Goal: Task Accomplishment & Management: Use online tool/utility

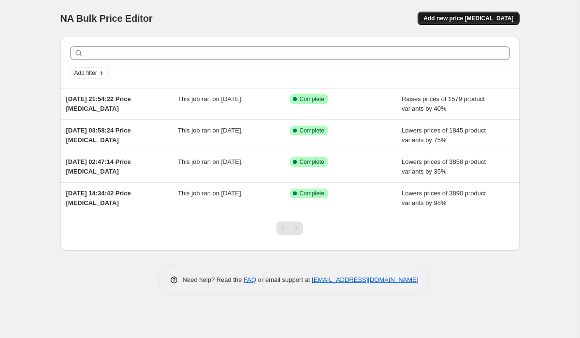
click at [493, 19] on span "Add new price [MEDICAL_DATA]" at bounding box center [468, 19] width 90 height 8
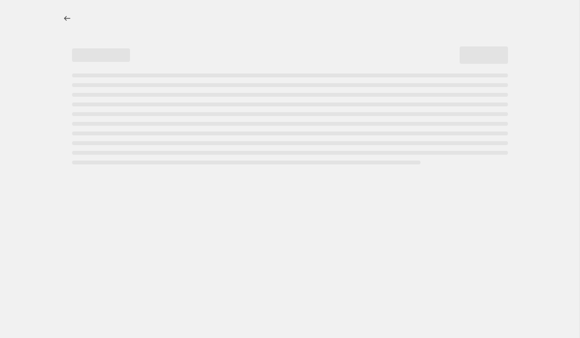
select select "percentage"
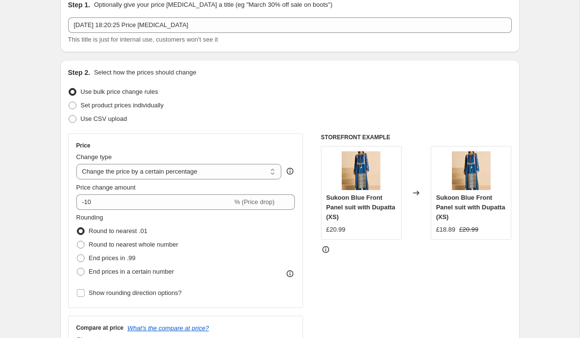
scroll to position [49, 0]
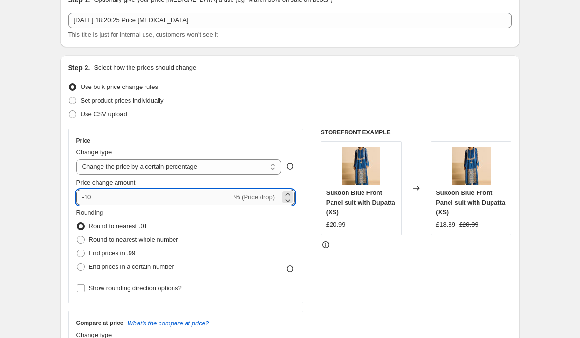
click at [112, 198] on input "-10" at bounding box center [154, 196] width 156 height 15
type input "-1"
type input "-35"
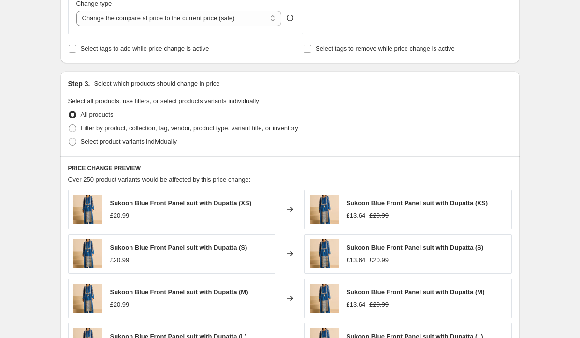
scroll to position [386, 0]
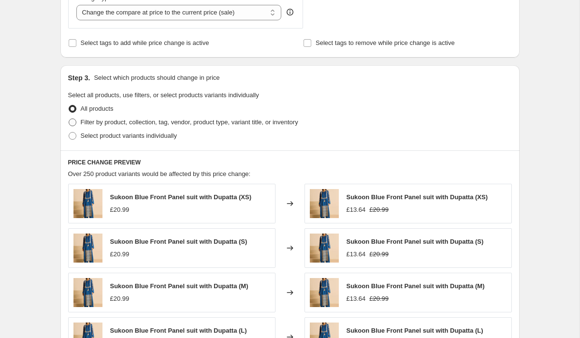
click at [115, 120] on span "Filter by product, collection, tag, vendor, product type, variant title, or inv…" at bounding box center [190, 121] width 218 height 7
click at [69, 119] on input "Filter by product, collection, tag, vendor, product type, variant title, or inv…" at bounding box center [69, 118] width 0 height 0
radio input "true"
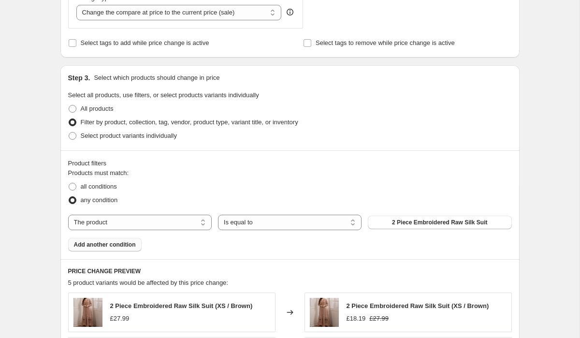
click at [131, 243] on span "Add another condition" at bounding box center [105, 245] width 62 height 8
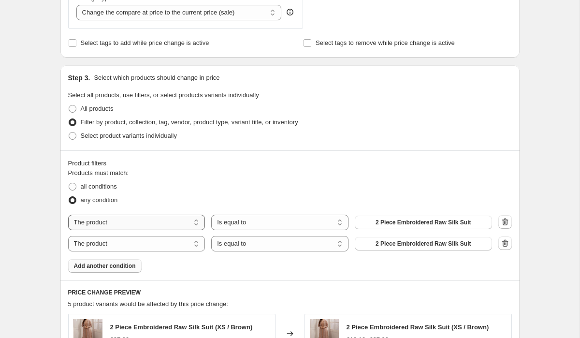
click at [148, 223] on select "The product The product's collection The product's tag The product's vendor The…" at bounding box center [136, 222] width 137 height 15
select select "collection"
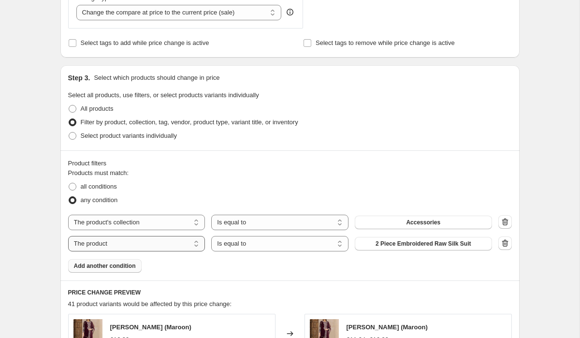
click at [143, 241] on select "The product The product's collection The product's tag The product's vendor The…" at bounding box center [136, 243] width 137 height 15
select select "collection"
click at [401, 224] on button "Accessories" at bounding box center [423, 223] width 137 height 14
click at [431, 246] on span "Accessories" at bounding box center [423, 244] width 34 height 8
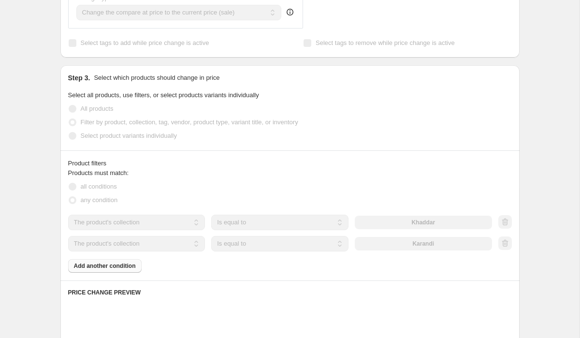
click at [53, 242] on div "Step 1. Optionally give your price [MEDICAL_DATA] a title (eg "March 30% off sa…" at bounding box center [286, 147] width 467 height 1008
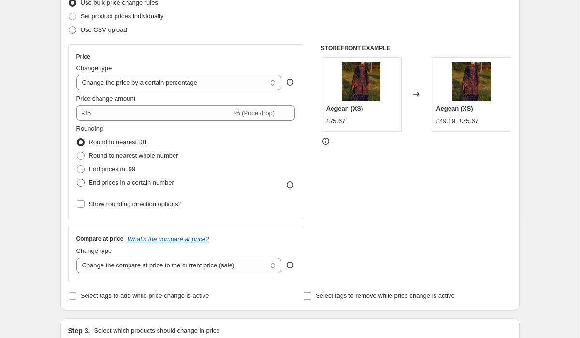
scroll to position [135, 0]
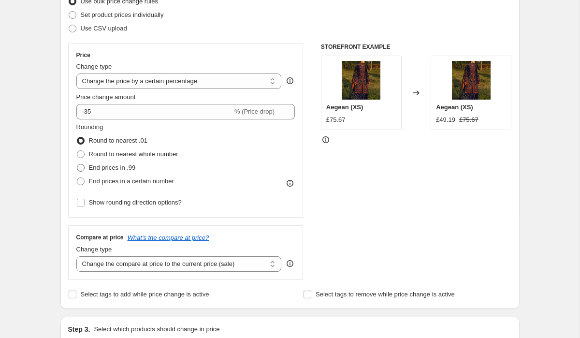
click at [107, 169] on span "End prices in .99" at bounding box center [112, 167] width 47 height 7
click at [77, 164] on input "End prices in .99" at bounding box center [77, 164] width 0 height 0
radio input "true"
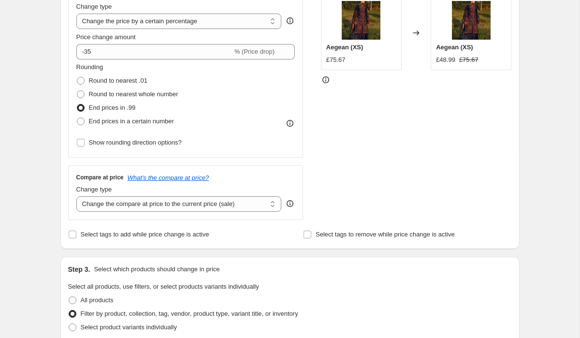
scroll to position [199, 0]
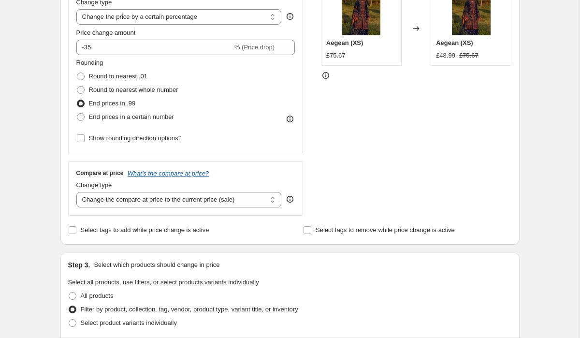
click at [107, 222] on div "Step 2. Select how the prices should change Use bulk price change rules Set pro…" at bounding box center [290, 75] width 444 height 324
click at [112, 197] on select "Change the compare at price to the current price (sale) Change the compare at p…" at bounding box center [178, 199] width 205 height 15
select select "remove"
click at [76, 192] on select "Change the compare at price to the current price (sale) Change the compare at p…" at bounding box center [178, 199] width 205 height 15
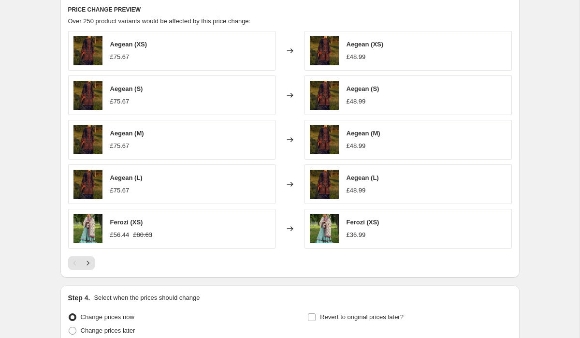
scroll to position [670, 0]
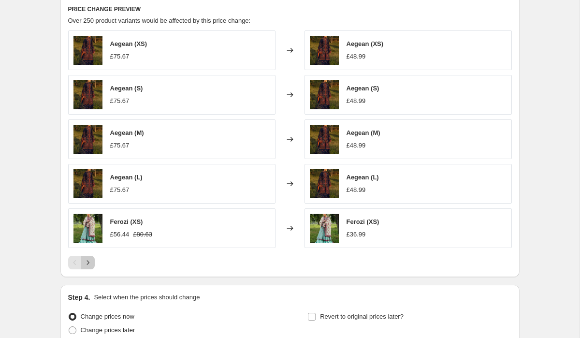
click at [81, 260] on button "Next" at bounding box center [88, 263] width 14 height 14
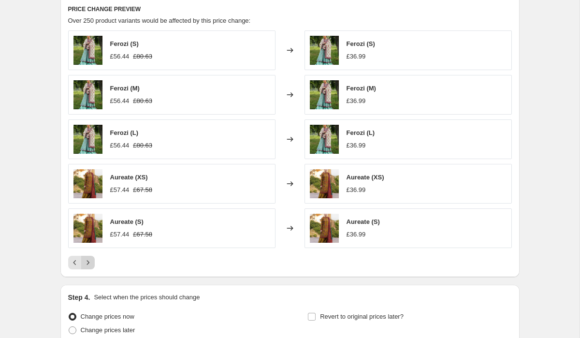
click at [85, 262] on icon "Next" at bounding box center [88, 263] width 10 height 10
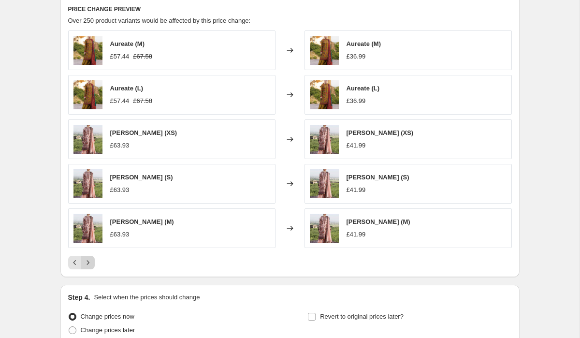
click at [86, 262] on icon "Next" at bounding box center [88, 263] width 10 height 10
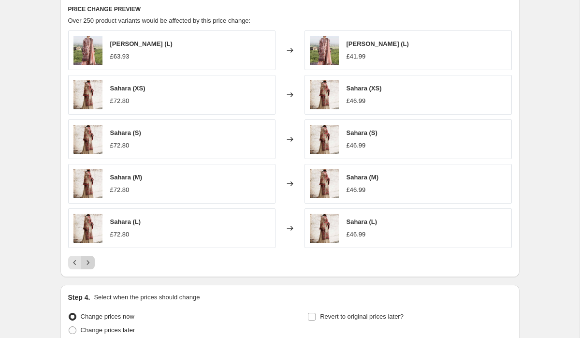
click at [86, 262] on icon "Next" at bounding box center [88, 263] width 10 height 10
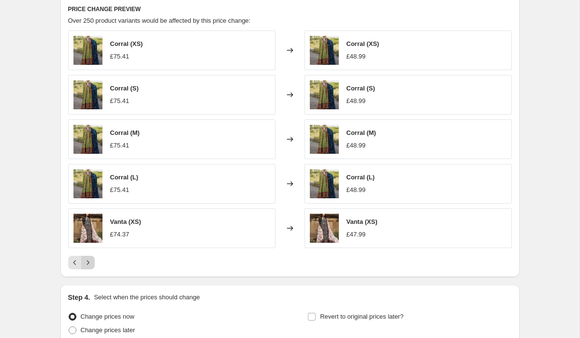
click at [86, 262] on icon "Next" at bounding box center [88, 263] width 10 height 10
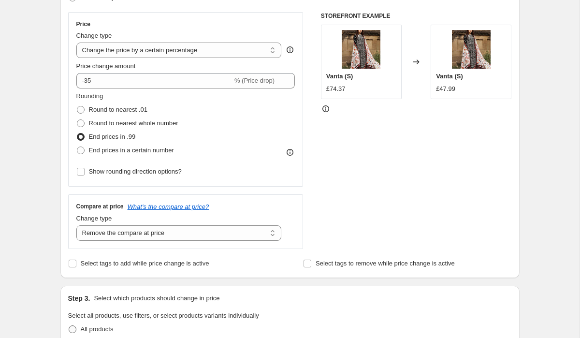
scroll to position [136, 0]
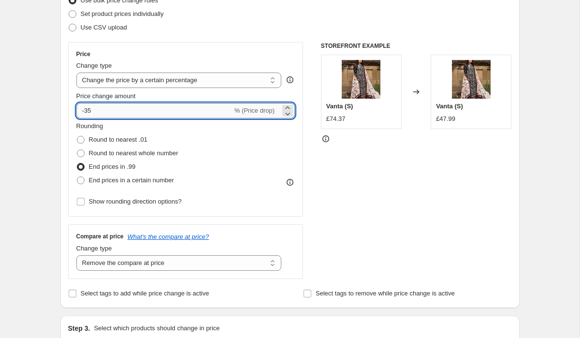
click at [90, 111] on input "-35" at bounding box center [154, 110] width 156 height 15
click at [113, 103] on input "-5" at bounding box center [154, 110] width 156 height 15
click at [111, 109] on input "-5" at bounding box center [154, 110] width 156 height 15
type input "-50"
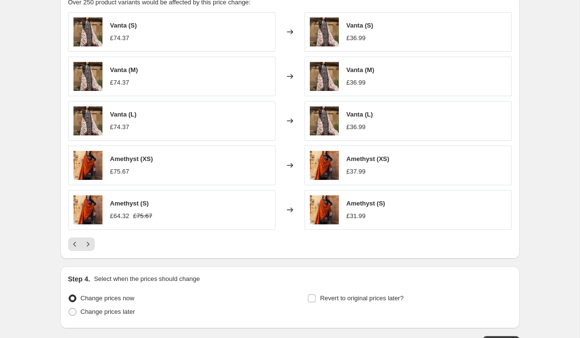
scroll to position [758, 0]
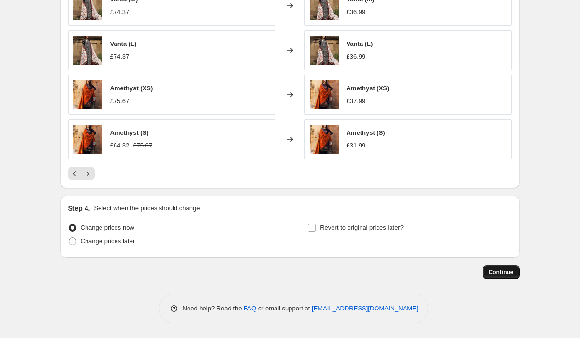
click at [506, 275] on span "Continue" at bounding box center [501, 272] width 25 height 8
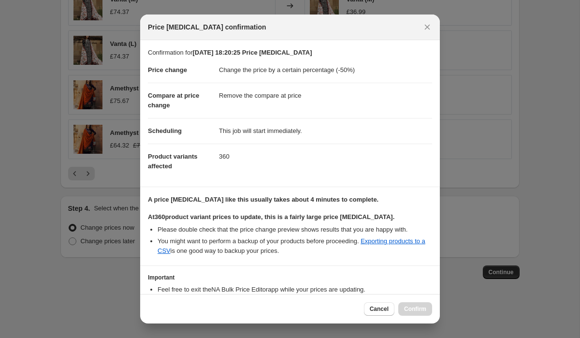
scroll to position [63, 0]
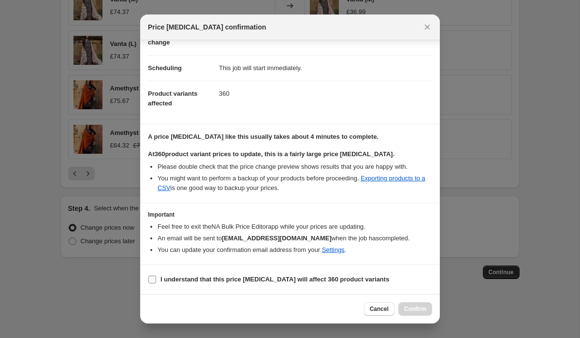
click at [160, 282] on label "I understand that this price [MEDICAL_DATA] will affect 360 product variants" at bounding box center [268, 280] width 241 height 14
click at [156, 282] on input "I understand that this price [MEDICAL_DATA] will affect 360 product variants" at bounding box center [152, 280] width 8 height 8
checkbox input "true"
click at [415, 309] on span "Confirm" at bounding box center [415, 309] width 22 height 8
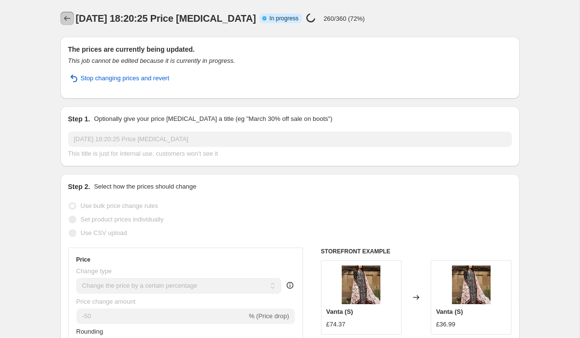
click at [69, 21] on icon "Price change jobs" at bounding box center [67, 19] width 10 height 10
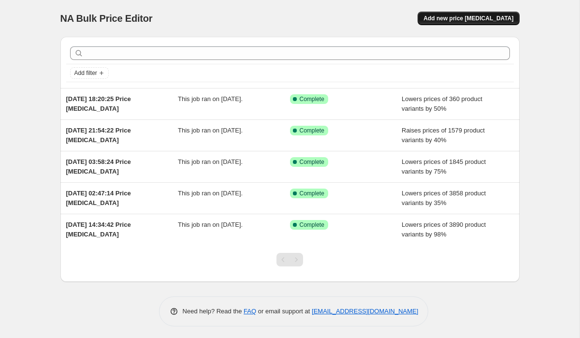
click at [501, 12] on button "Add new price [MEDICAL_DATA]" at bounding box center [469, 19] width 102 height 14
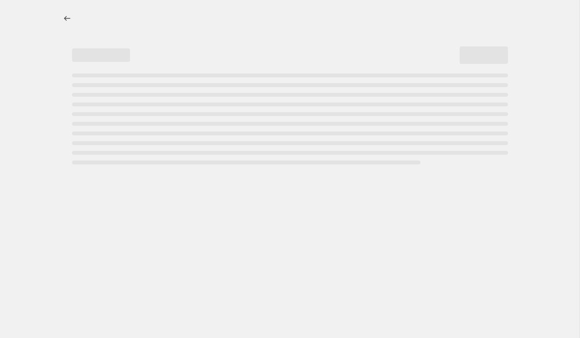
select select "percentage"
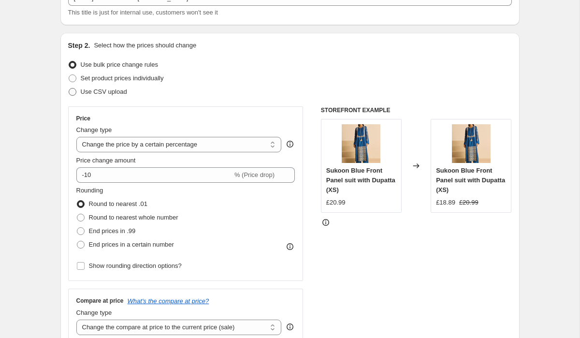
scroll to position [78, 0]
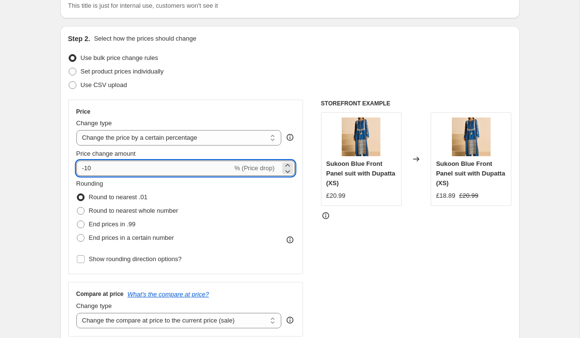
click at [115, 168] on input "-10" at bounding box center [154, 167] width 156 height 15
type input "-1"
type input "-3"
type input "3"
type input "40"
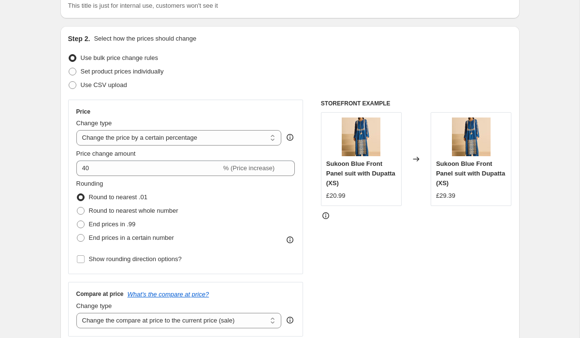
click at [110, 224] on span "End prices in .99" at bounding box center [112, 223] width 47 height 7
click at [77, 221] on input "End prices in .99" at bounding box center [77, 220] width 0 height 0
radio input "true"
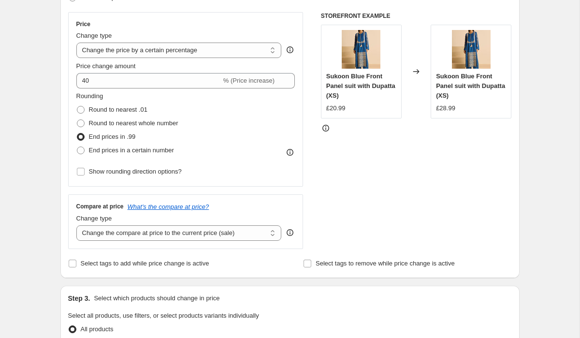
scroll to position [193, 0]
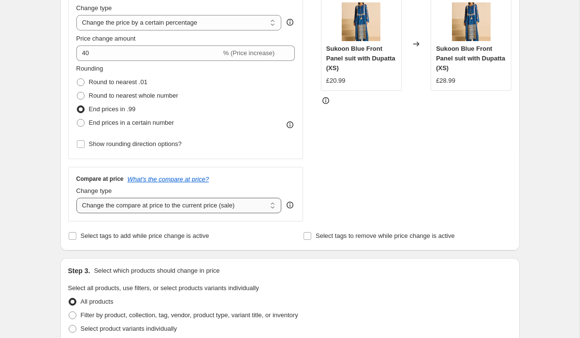
click at [139, 203] on select "Change the compare at price to the current price (sale) Change the compare at p…" at bounding box center [178, 205] width 205 height 15
select select "remove"
click at [76, 198] on select "Change the compare at price to the current price (sale) Change the compare at p…" at bounding box center [178, 205] width 205 height 15
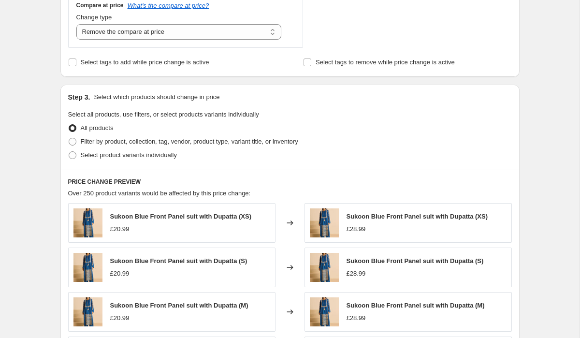
scroll to position [367, 0]
click at [100, 141] on span "Filter by product, collection, tag, vendor, product type, variant title, or inv…" at bounding box center [190, 140] width 218 height 7
click at [69, 138] on input "Filter by product, collection, tag, vendor, product type, variant title, or inv…" at bounding box center [69, 137] width 0 height 0
radio input "true"
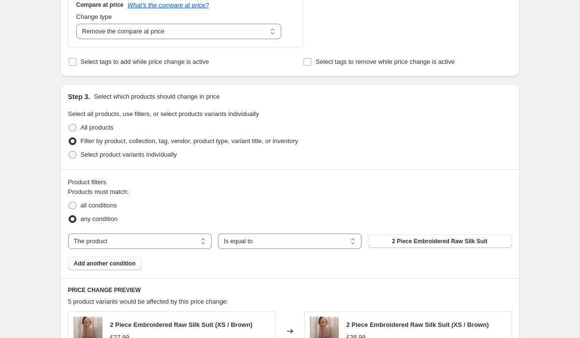
click at [95, 263] on span "Add another condition" at bounding box center [105, 264] width 62 height 8
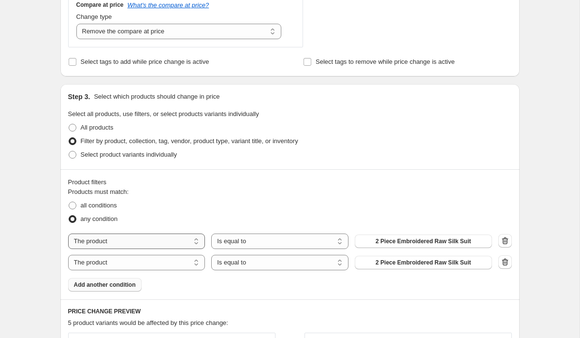
click at [107, 242] on select "The product The product's collection The product's tag The product's vendor The…" at bounding box center [136, 240] width 137 height 15
select select "collection"
click at [124, 261] on select "The product The product's collection The product's tag The product's vendor The…" at bounding box center [136, 262] width 137 height 15
select select "collection"
click at [385, 240] on button "Accessories" at bounding box center [423, 241] width 137 height 14
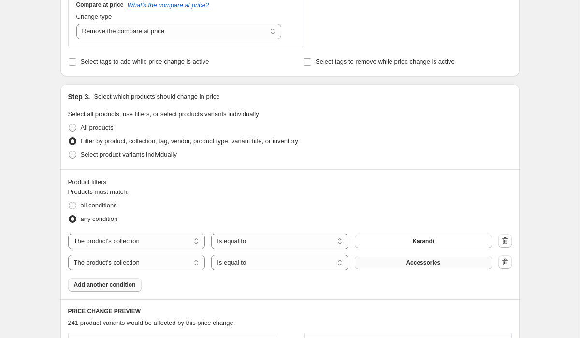
click at [431, 265] on span "Accessories" at bounding box center [423, 263] width 34 height 8
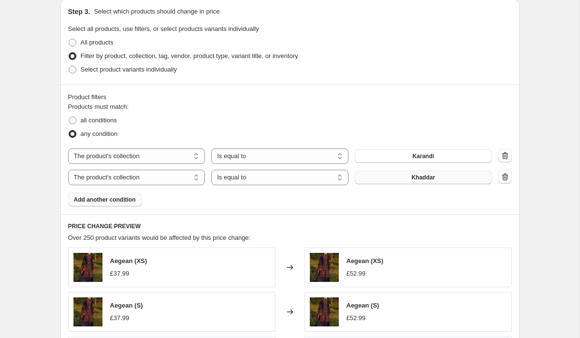
scroll to position [449, 0]
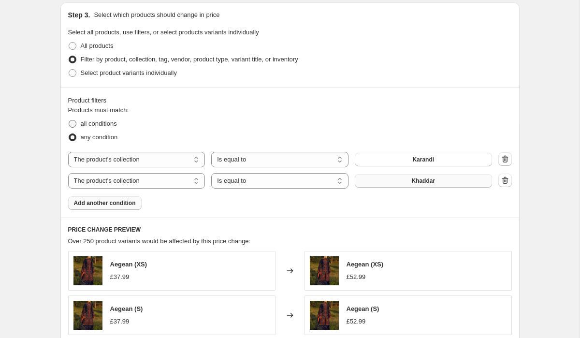
click at [92, 128] on span "all conditions" at bounding box center [99, 124] width 36 height 10
click at [69, 120] on input "all conditions" at bounding box center [69, 120] width 0 height 0
radio input "true"
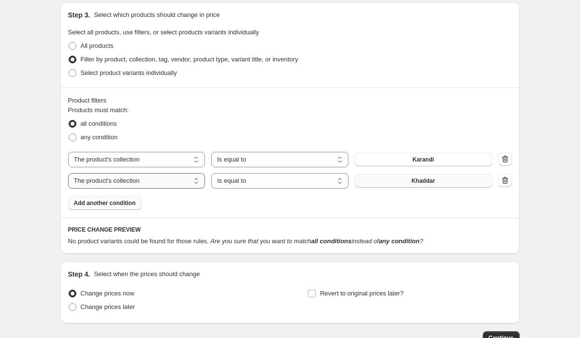
click at [181, 183] on select "The product The product's collection The product's tag The product's vendor The…" at bounding box center [136, 180] width 137 height 15
select select "product"
click at [245, 184] on select "Is equal to Is not equal to" at bounding box center [279, 180] width 137 height 15
click at [509, 180] on icon "button" at bounding box center [505, 180] width 10 height 10
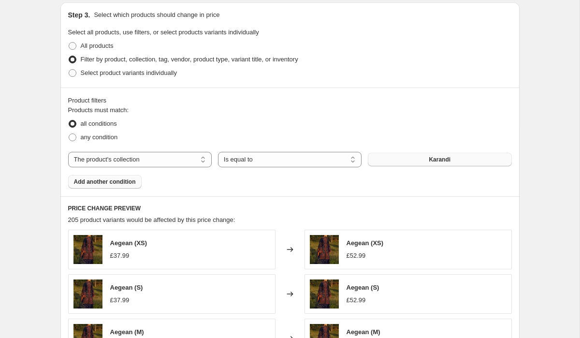
click at [465, 161] on button "Karandi" at bounding box center [440, 160] width 144 height 14
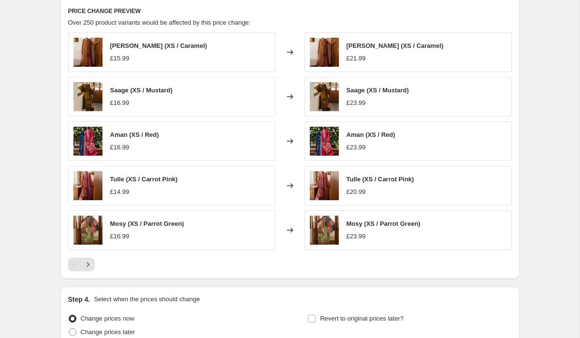
scroll to position [618, 0]
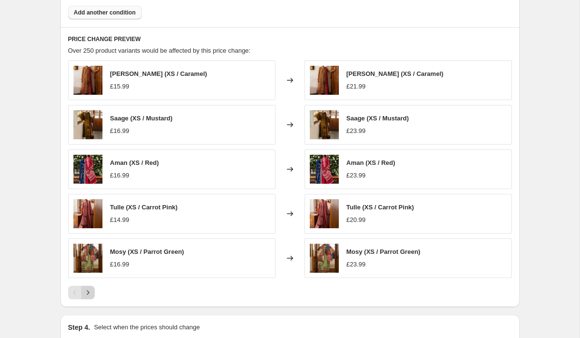
click at [87, 290] on icon "Next" at bounding box center [88, 293] width 10 height 10
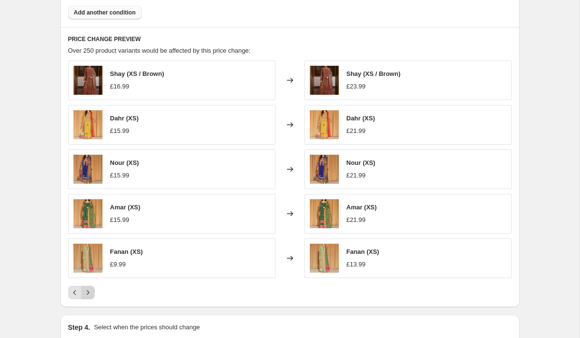
click at [87, 290] on icon "Next" at bounding box center [88, 293] width 10 height 10
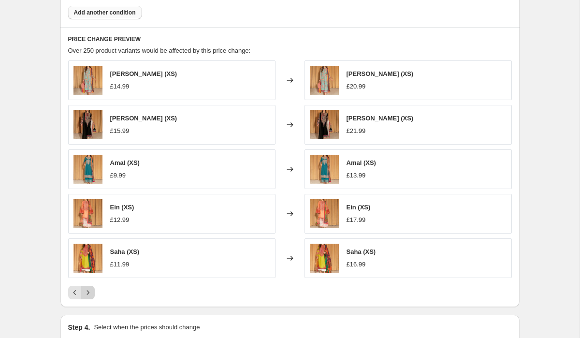
click at [87, 290] on icon "Next" at bounding box center [88, 293] width 10 height 10
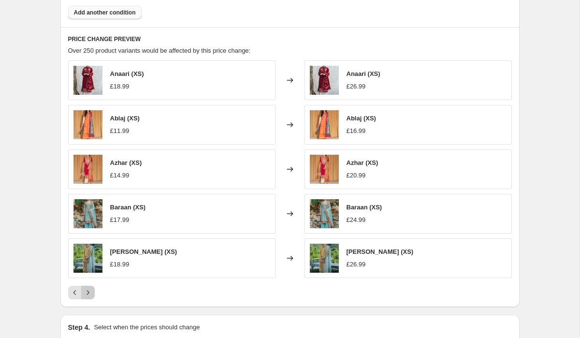
click at [87, 290] on icon "Next" at bounding box center [88, 293] width 10 height 10
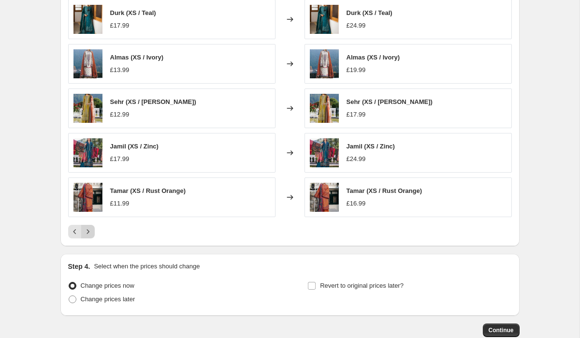
scroll to position [737, 0]
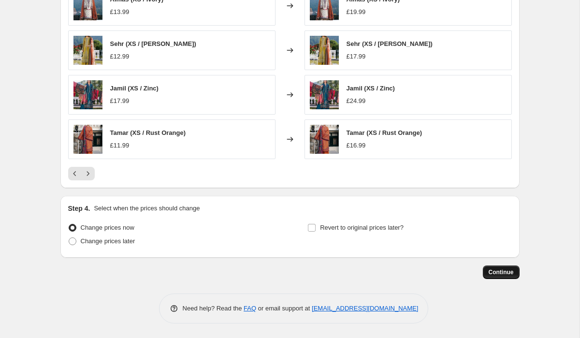
click at [506, 275] on span "Continue" at bounding box center [501, 272] width 25 height 8
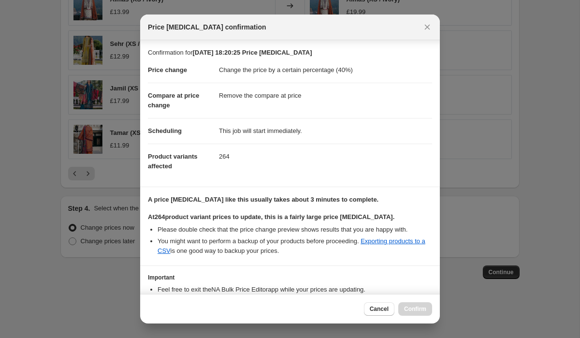
scroll to position [63, 0]
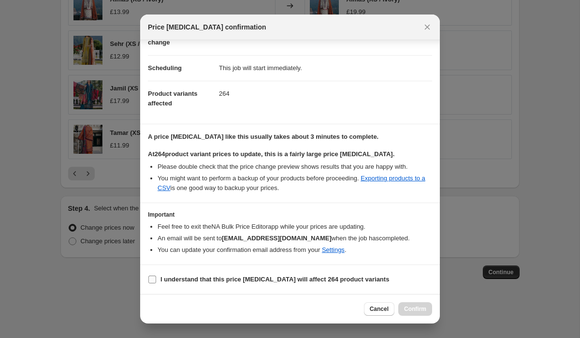
click at [160, 283] on span "I understand that this price [MEDICAL_DATA] will affect 264 product variants" at bounding box center [274, 280] width 229 height 10
click at [156, 283] on input "I understand that this price [MEDICAL_DATA] will affect 264 product variants" at bounding box center [152, 280] width 8 height 8
checkbox input "true"
click at [409, 309] on span "Confirm" at bounding box center [415, 309] width 22 height 8
